Goal: Book appointment/travel/reservation

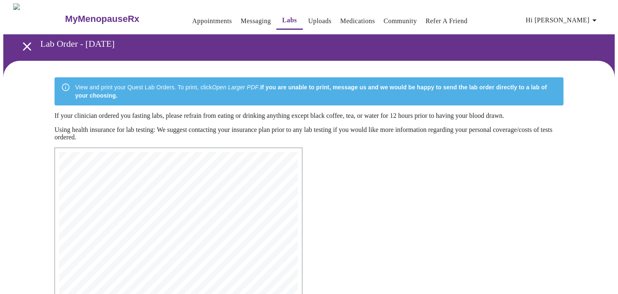
click at [192, 15] on link "Appointments" at bounding box center [212, 21] width 40 height 12
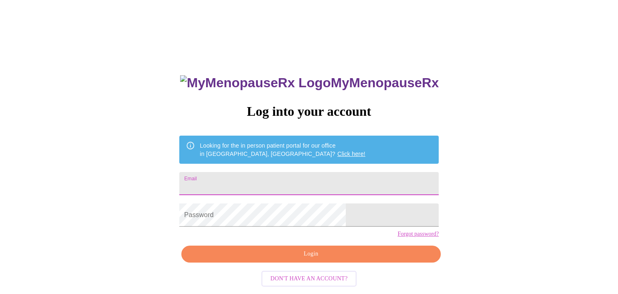
click at [258, 180] on input "Email" at bounding box center [308, 183] width 259 height 23
type input "leannekballard@gmail.com"
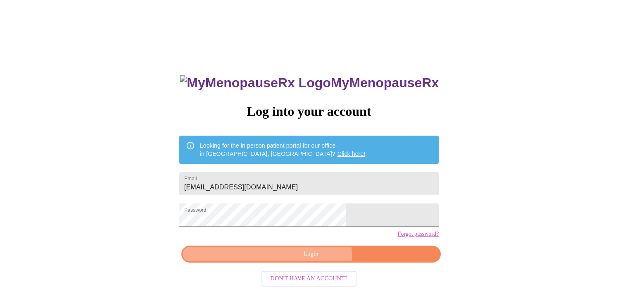
click at [312, 259] on span "Login" at bounding box center [311, 254] width 240 height 10
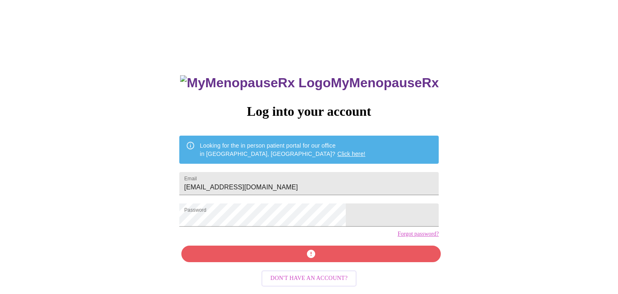
scroll to position [10, 0]
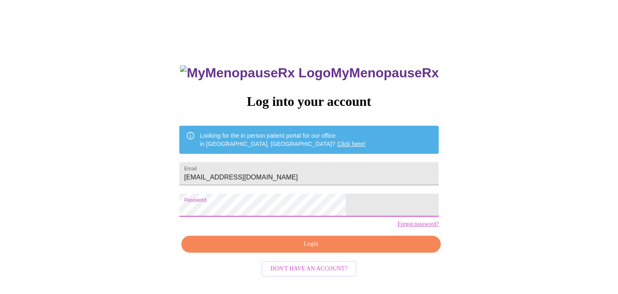
click at [206, 208] on div "MyMenopauseRx Log into your account Looking for the in person patient portal fo…" at bounding box center [308, 169] width 611 height 352
click at [312, 249] on span "Login" at bounding box center [311, 244] width 240 height 10
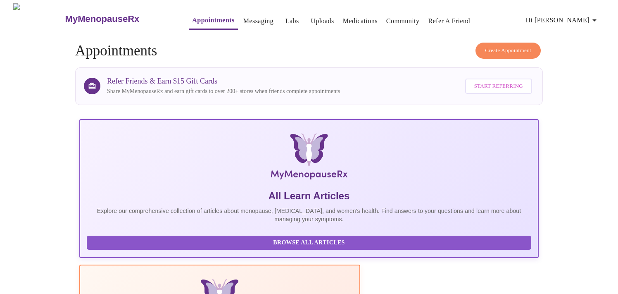
click at [497, 83] on span "Start Referring" at bounding box center [498, 85] width 49 height 9
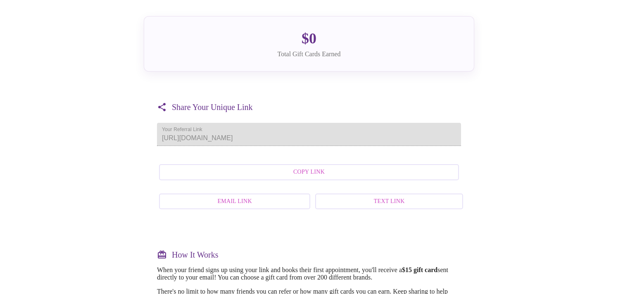
scroll to position [106, 0]
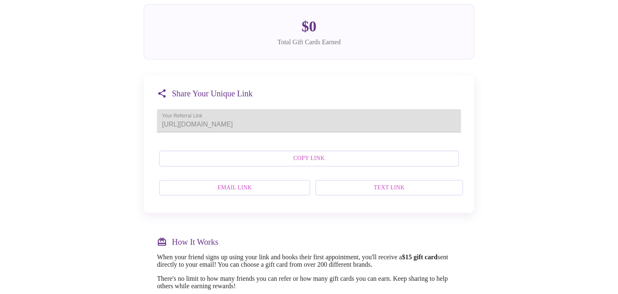
click at [373, 193] on span "Text Link" at bounding box center [389, 187] width 130 height 10
click at [245, 193] on span "Email Link" at bounding box center [234, 187] width 133 height 10
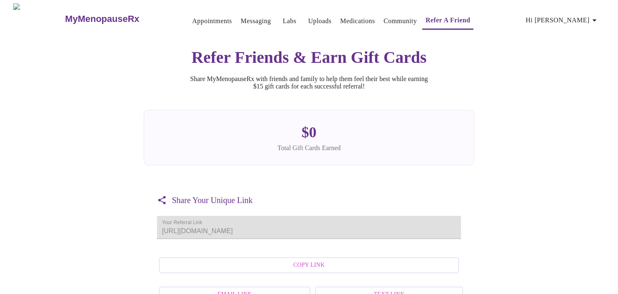
click at [192, 16] on link "Appointments" at bounding box center [212, 21] width 40 height 12
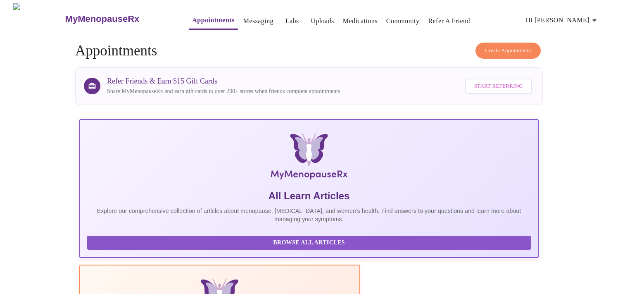
click at [514, 47] on span "Create Appointment" at bounding box center [508, 50] width 46 height 9
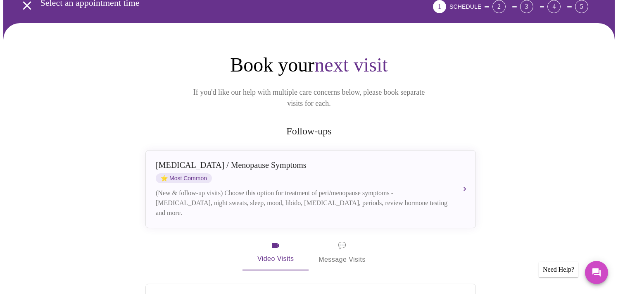
scroll to position [48, 0]
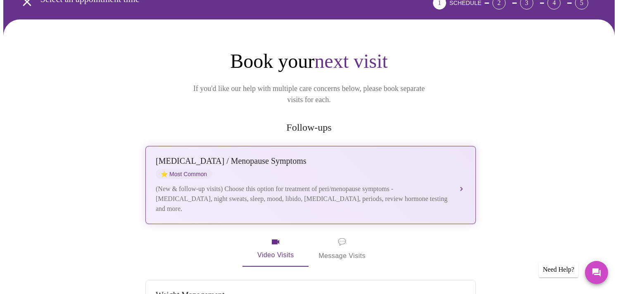
click at [397, 193] on div "(New & follow-up visits) Choose this option for treatment of peri/menopause sym…" at bounding box center [302, 199] width 293 height 30
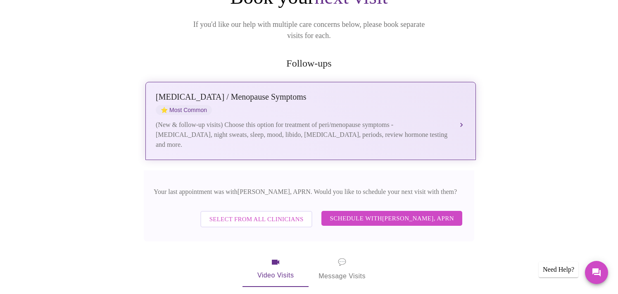
scroll to position [121, 0]
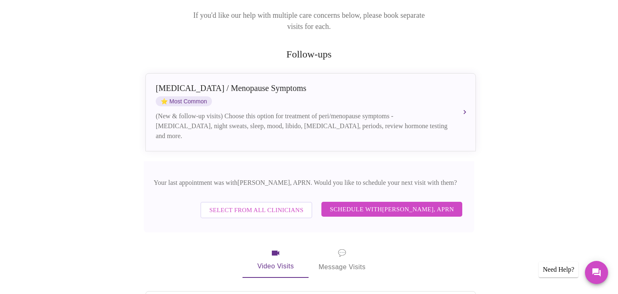
click at [398, 204] on span "Schedule with Emilie McLain, APRN" at bounding box center [391, 209] width 124 height 11
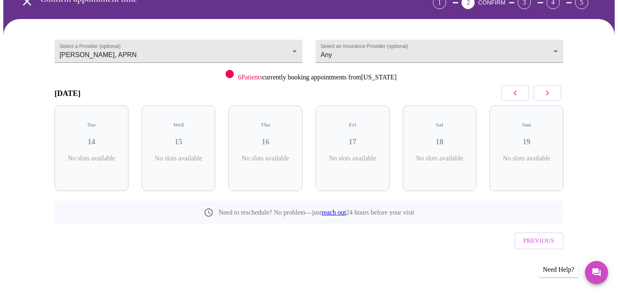
scroll to position [31, 0]
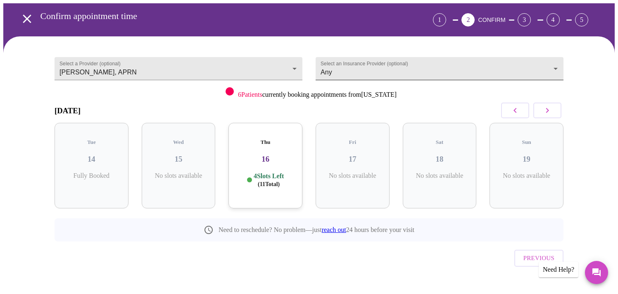
click at [424, 70] on body "MyMenopauseRx Appointments Messaging Labs Uploads Medications Community Refer a…" at bounding box center [308, 139] width 611 height 335
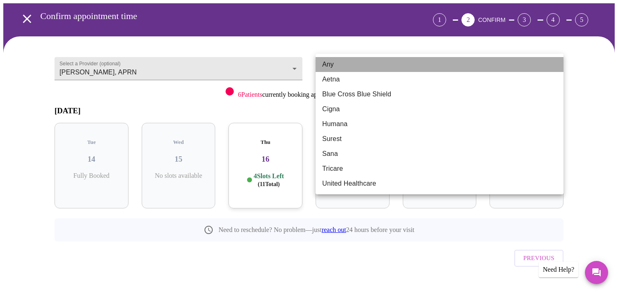
click at [424, 70] on li "Any" at bounding box center [439, 64] width 248 height 15
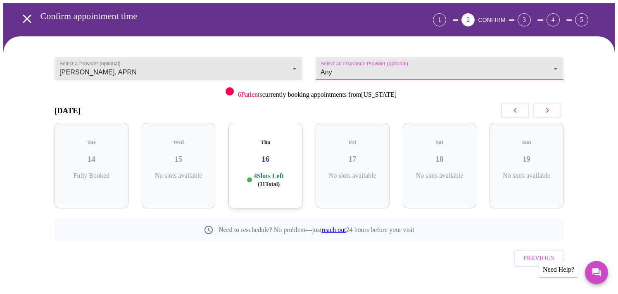
click at [393, 69] on body "MyMenopauseRx Appointments Messaging Labs Uploads Medications Community Refer a…" at bounding box center [308, 139] width 611 height 335
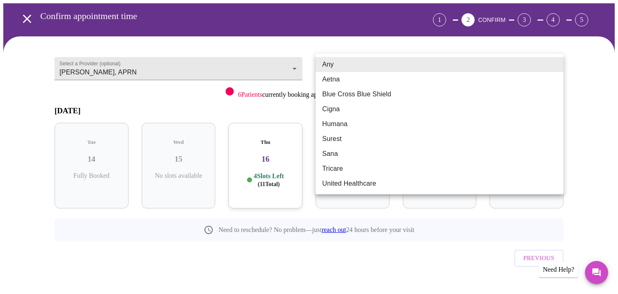
click at [379, 96] on li "Blue Cross Blue Shield" at bounding box center [439, 94] width 248 height 15
type input "Blue Cross Blue Shield"
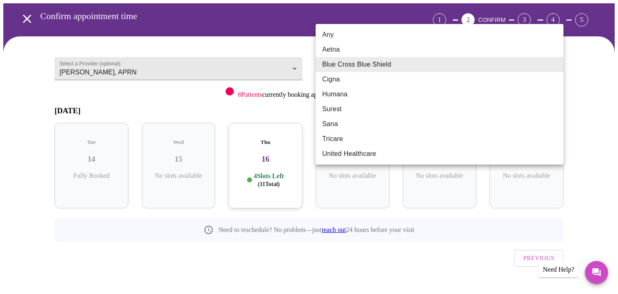
click at [405, 70] on body "MyMenopauseRx Appointments Messaging Labs Uploads Medications Community Refer a…" at bounding box center [308, 139] width 611 height 335
click at [275, 245] on div at bounding box center [309, 147] width 618 height 294
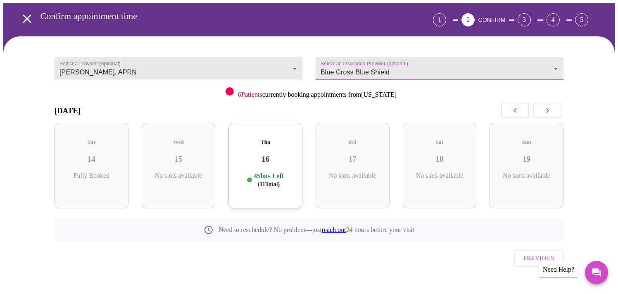
click at [550, 111] on icon "button" at bounding box center [547, 110] width 10 height 10
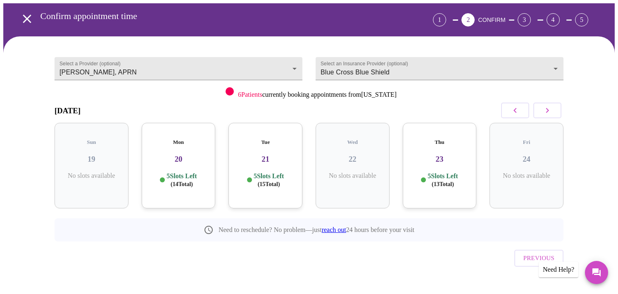
click at [189, 156] on div "Mon 20 5 Slots Left ( 14 Total)" at bounding box center [179, 165] width 74 height 85
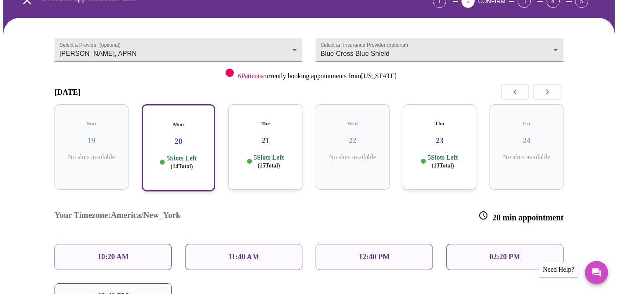
scroll to position [52, 0]
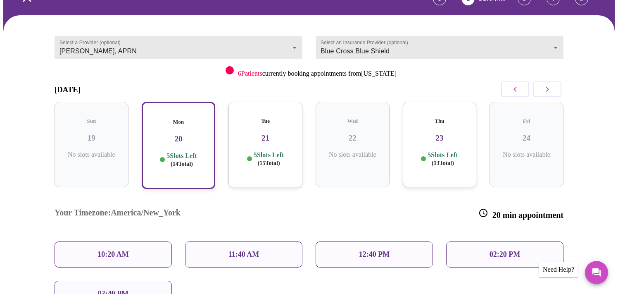
click at [128, 250] on p "10:20 AM" at bounding box center [112, 254] width 31 height 9
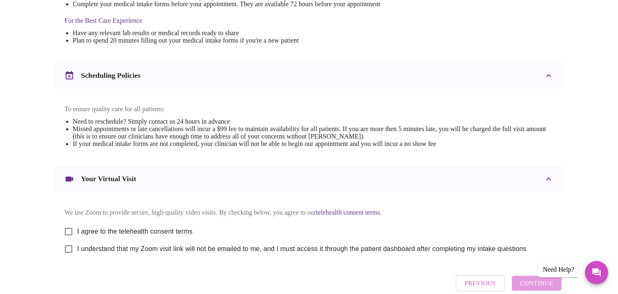
scroll to position [262, 0]
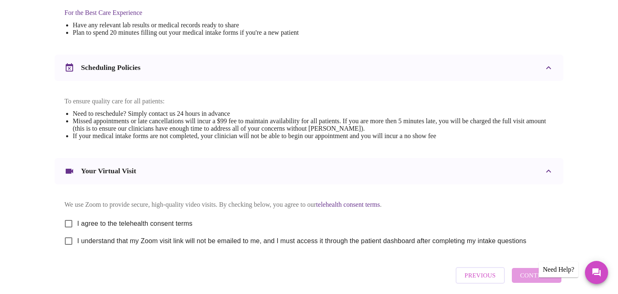
click at [69, 227] on input "I agree to the telehealth consent terms" at bounding box center [68, 223] width 17 height 17
checkbox input "true"
click at [69, 249] on input "I understand that my Zoom visit link will not be emailed to me, and I must acce…" at bounding box center [68, 240] width 17 height 17
checkbox input "true"
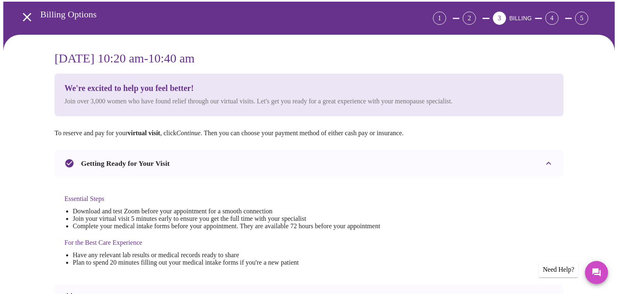
scroll to position [0, 0]
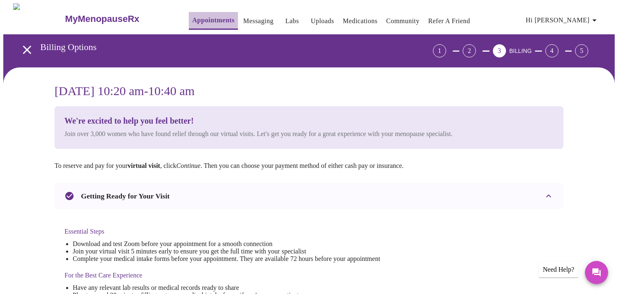
click at [195, 17] on link "Appointments" at bounding box center [213, 20] width 42 height 12
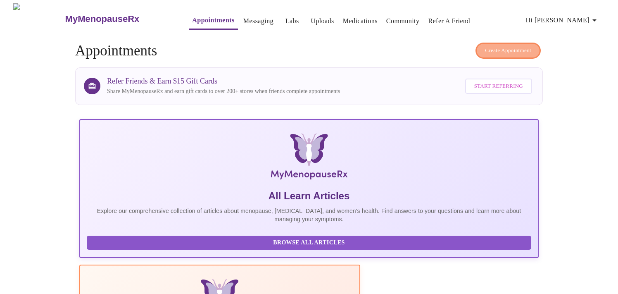
click at [501, 47] on span "Create Appointment" at bounding box center [508, 50] width 46 height 9
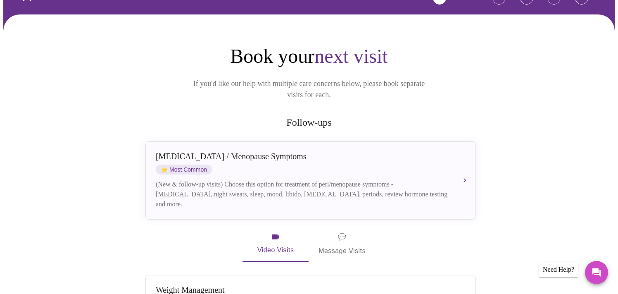
scroll to position [48, 0]
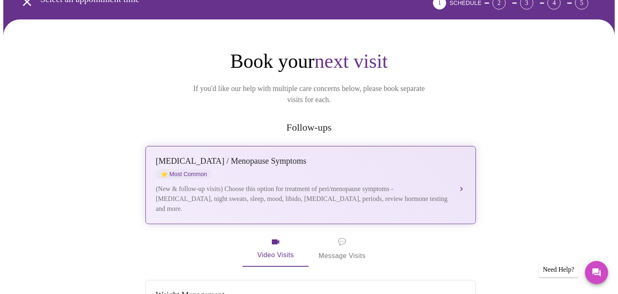
click at [319, 156] on div "Perimenopause / Menopause Symptoms ⭐ Most Common" at bounding box center [302, 167] width 293 height 23
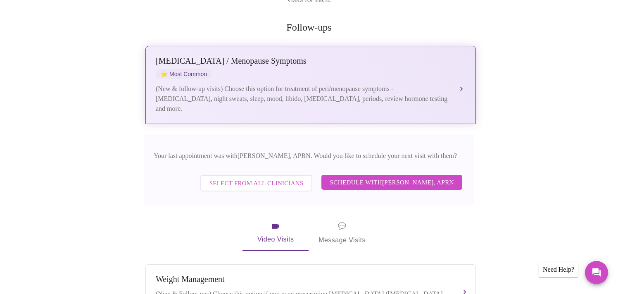
scroll to position [156, 0]
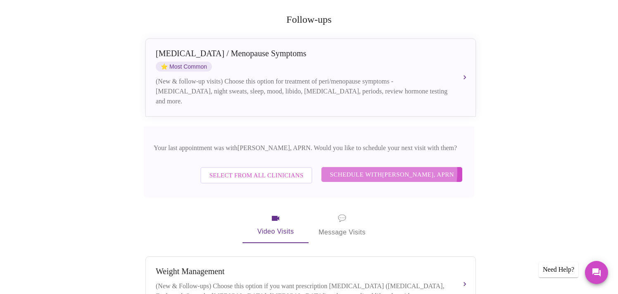
click at [385, 169] on span "Schedule with Emilie McLain, APRN" at bounding box center [391, 174] width 124 height 11
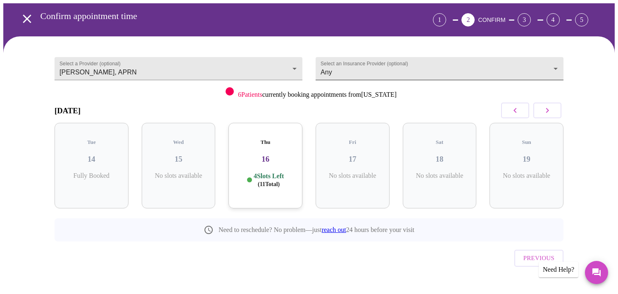
click at [555, 66] on body "MyMenopauseRx Appointments Messaging Labs Uploads Medications Community Refer a…" at bounding box center [308, 139] width 611 height 335
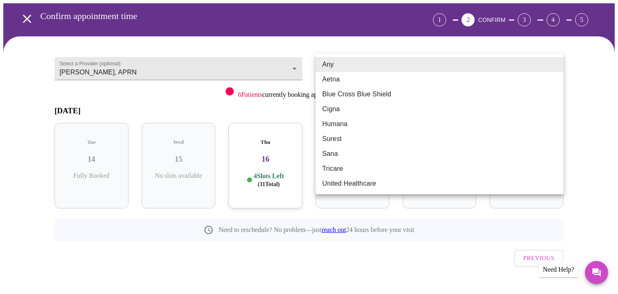
click at [445, 98] on li "Blue Cross Blue Shield" at bounding box center [439, 94] width 248 height 15
type input "Blue Cross Blue Shield"
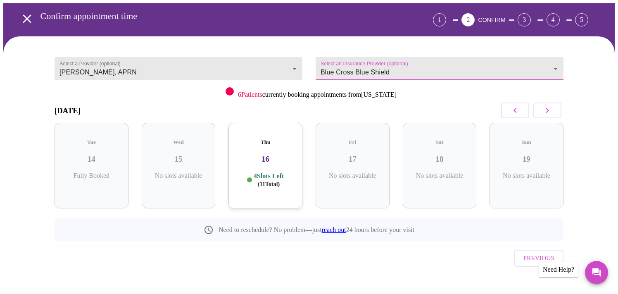
click at [550, 114] on icon "button" at bounding box center [547, 110] width 10 height 10
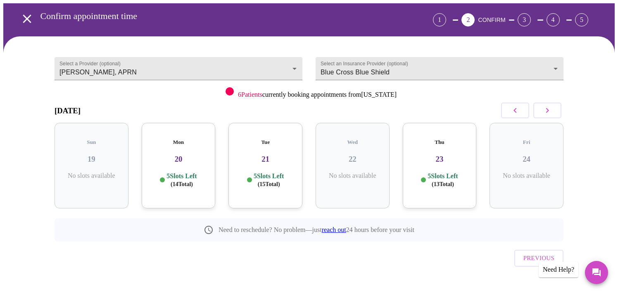
click at [202, 162] on div "Mon 20 5 Slots Left ( 14 Total)" at bounding box center [179, 165] width 74 height 85
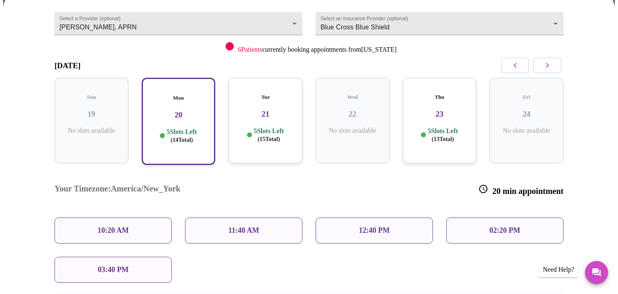
scroll to position [85, 0]
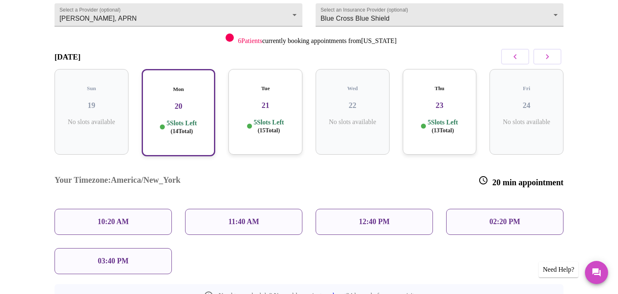
click at [113, 217] on p "10:20 AM" at bounding box center [112, 221] width 31 height 9
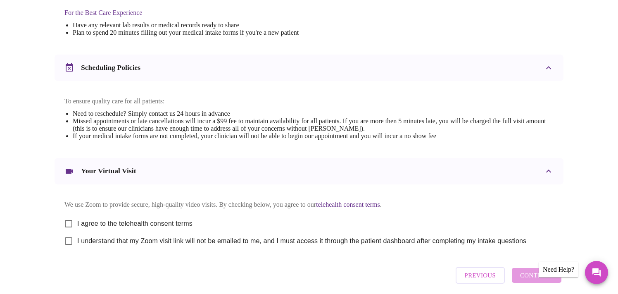
scroll to position [305, 0]
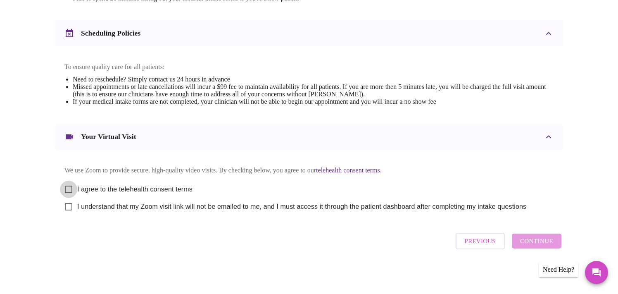
click at [69, 185] on input "I agree to the telehealth consent terms" at bounding box center [68, 188] width 17 height 17
checkbox input "true"
click at [70, 206] on input "I understand that my Zoom visit link will not be emailed to me, and I must acce…" at bounding box center [68, 206] width 17 height 17
checkbox input "true"
click at [534, 246] on span "Continue" at bounding box center [536, 240] width 33 height 11
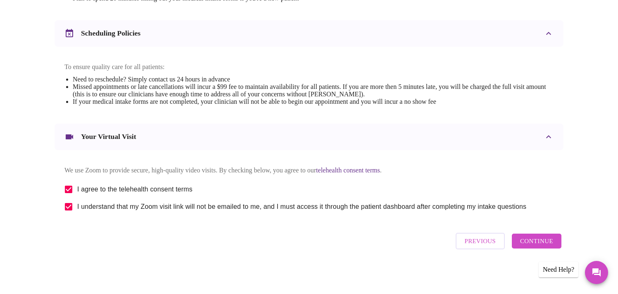
scroll to position [58, 0]
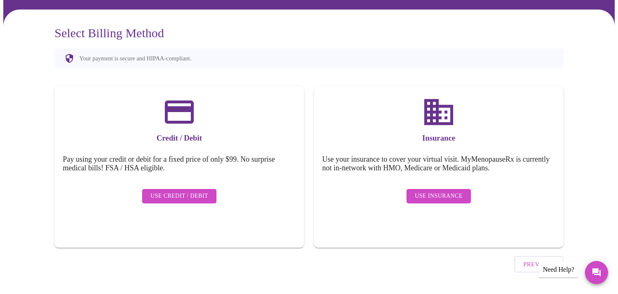
click at [438, 191] on span "Use Insurance" at bounding box center [437, 196] width 47 height 10
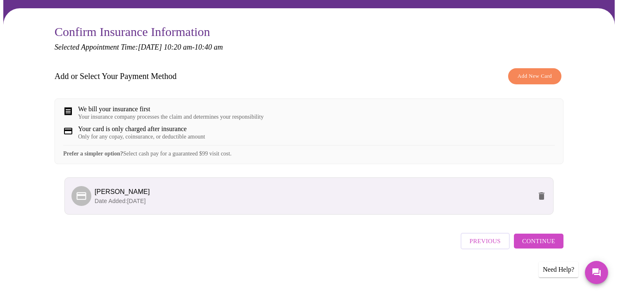
scroll to position [65, 0]
click at [537, 245] on span "Continue" at bounding box center [538, 240] width 33 height 11
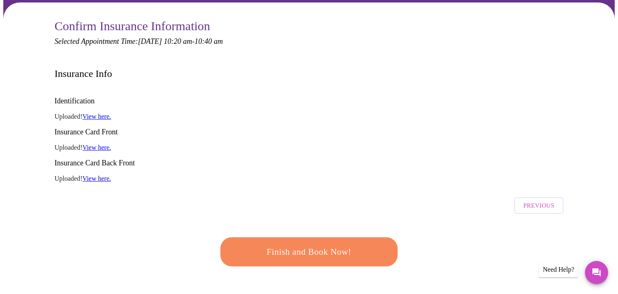
scroll to position [64, 0]
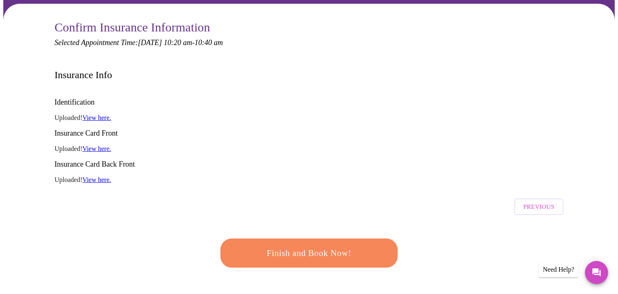
click at [336, 245] on span "Finish and Book Now!" at bounding box center [308, 252] width 153 height 15
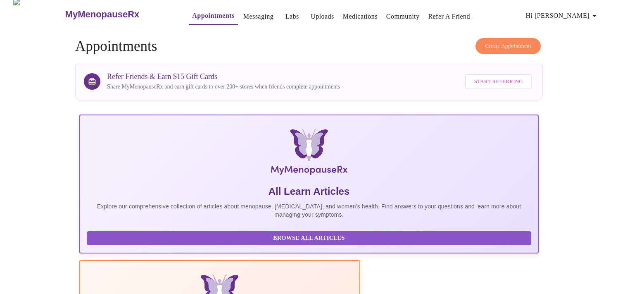
scroll to position [0, 0]
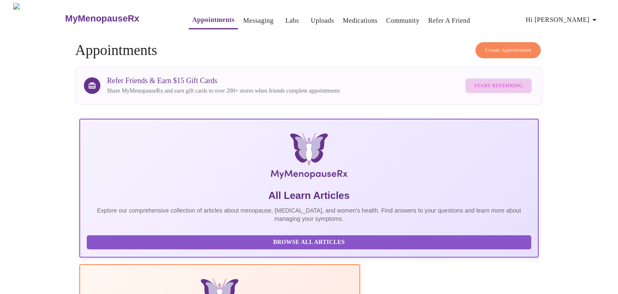
click at [502, 85] on span "Start Referring" at bounding box center [498, 85] width 49 height 9
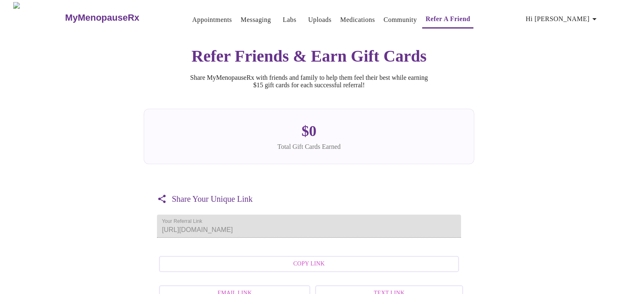
scroll to position [35, 0]
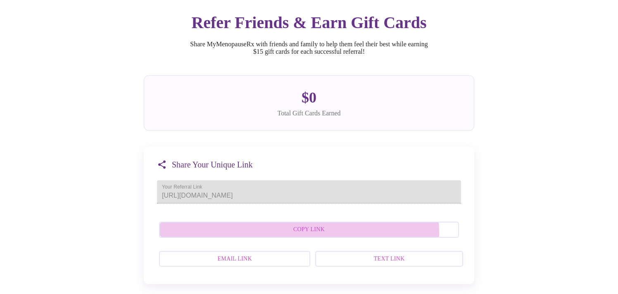
click at [305, 234] on span "Copy Link" at bounding box center [309, 229] width 282 height 10
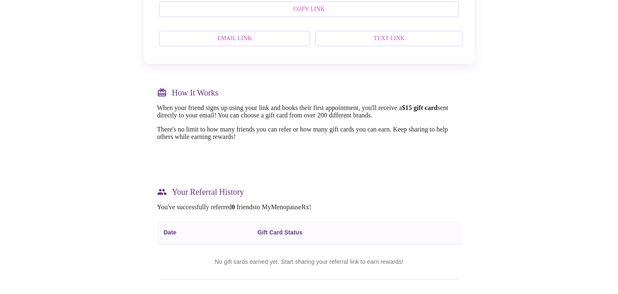
scroll to position [264, 0]
